Goal: Transaction & Acquisition: Purchase product/service

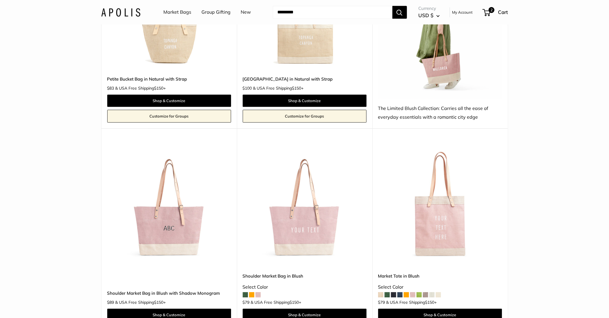
scroll to position [843, 0]
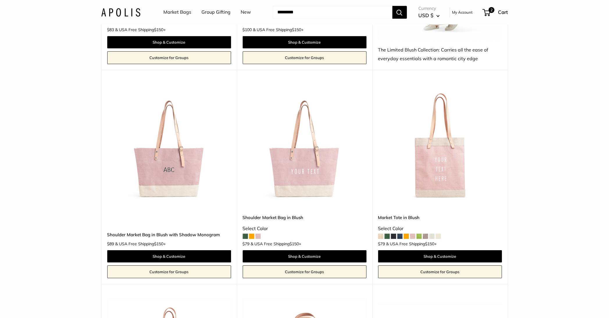
click at [0, 0] on img at bounding box center [0, 0] width 0 height 0
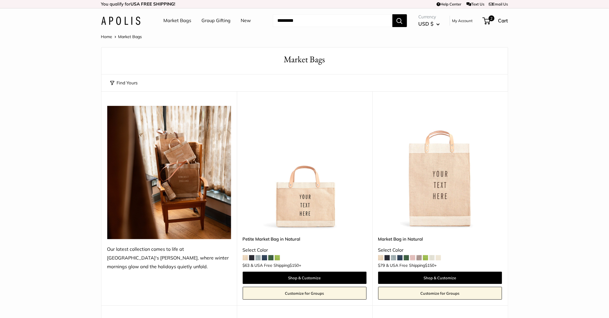
click at [126, 22] on img at bounding box center [120, 21] width 39 height 8
click at [0, 0] on img at bounding box center [0, 0] width 0 height 0
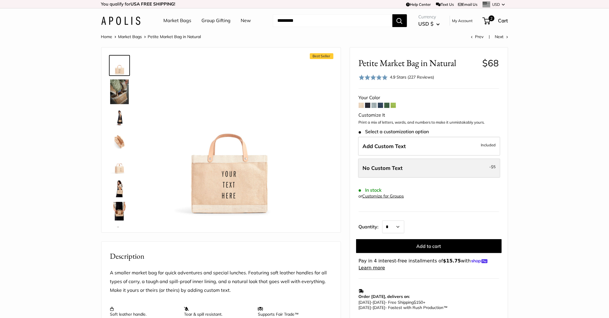
click at [420, 166] on label "No Custom Text - $5" at bounding box center [429, 167] width 142 height 19
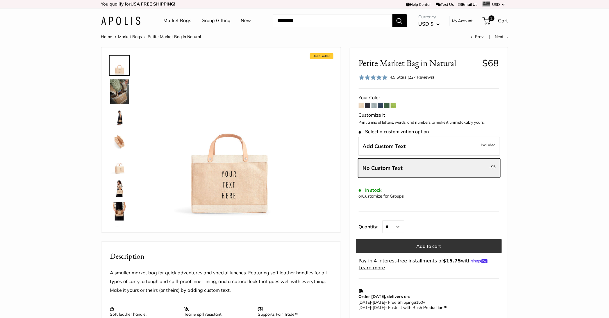
click at [436, 247] on button "Add to cart" at bounding box center [429, 246] width 146 height 14
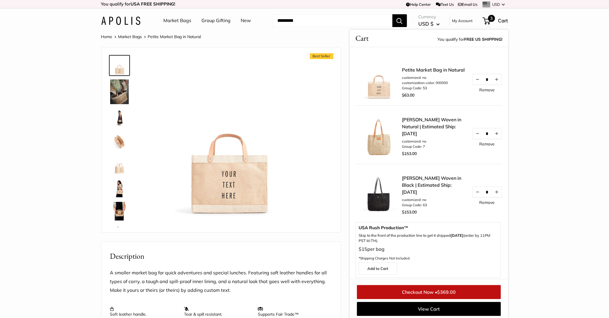
click at [438, 288] on link "Checkout Now • $369.00" at bounding box center [429, 292] width 144 height 14
